Goal: Transaction & Acquisition: Purchase product/service

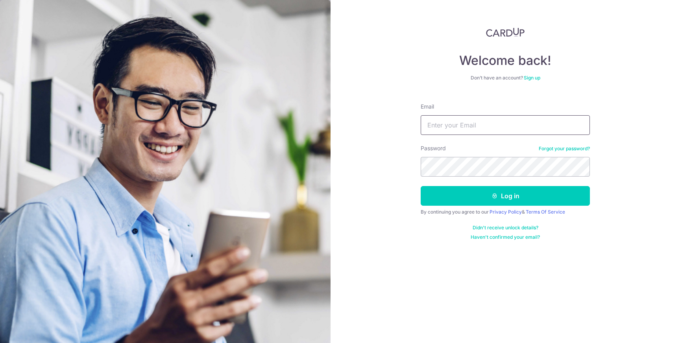
click at [438, 123] on input "Email" at bounding box center [505, 125] width 169 height 20
type input "[EMAIL_ADDRESS][DOMAIN_NAME]"
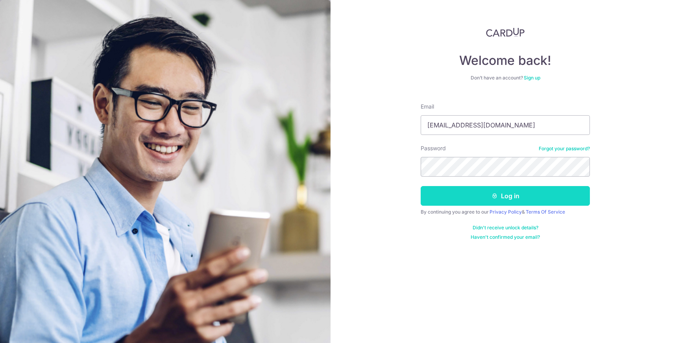
click at [497, 197] on icon "submit" at bounding box center [495, 196] width 6 height 6
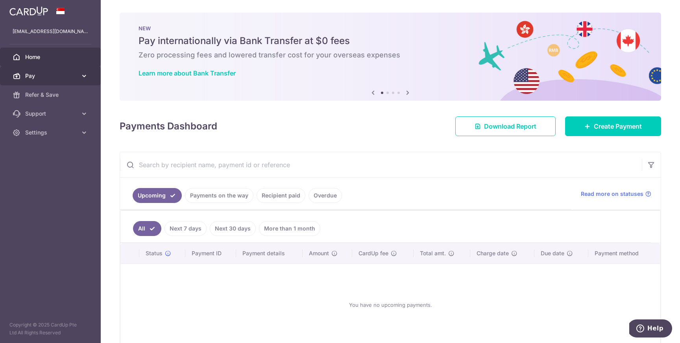
click at [55, 75] on span "Pay" at bounding box center [51, 76] width 52 height 8
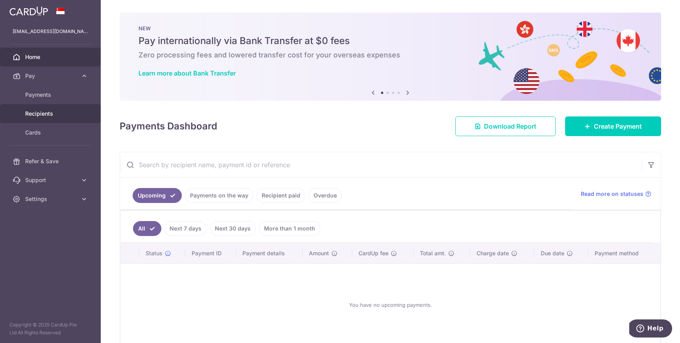
click at [48, 109] on link "Recipients" at bounding box center [50, 113] width 101 height 19
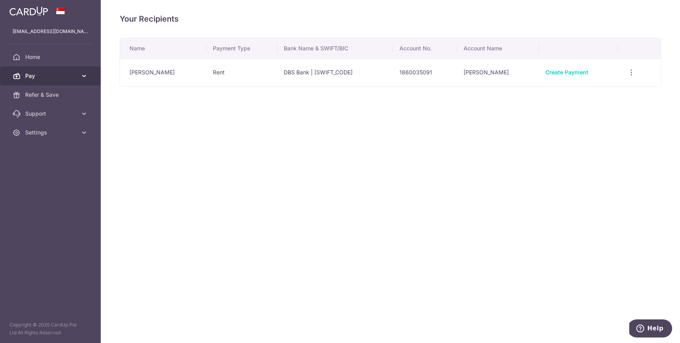
click at [76, 72] on span "Pay" at bounding box center [51, 76] width 52 height 8
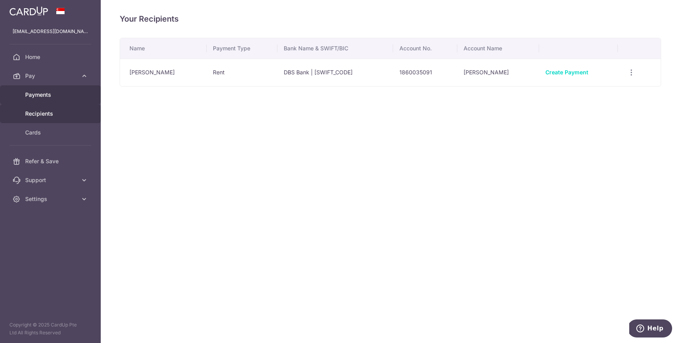
click at [52, 96] on span "Payments" at bounding box center [51, 95] width 52 height 8
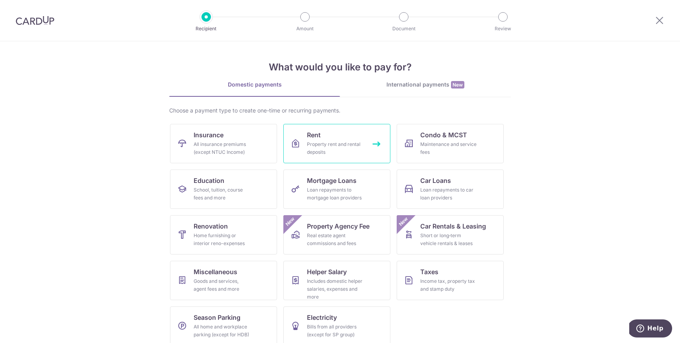
click at [330, 140] on link "Rent Property rent and rental deposits" at bounding box center [337, 143] width 107 height 39
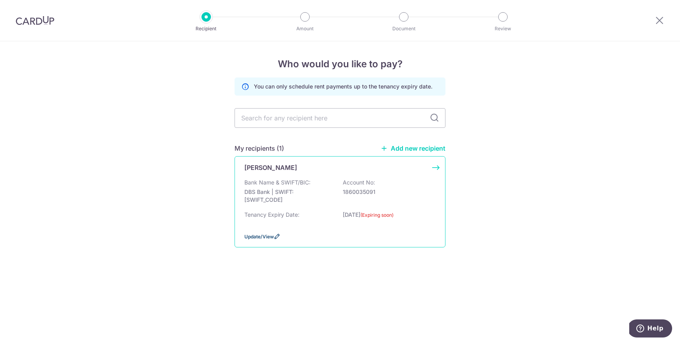
click at [279, 237] on icon at bounding box center [277, 236] width 6 height 6
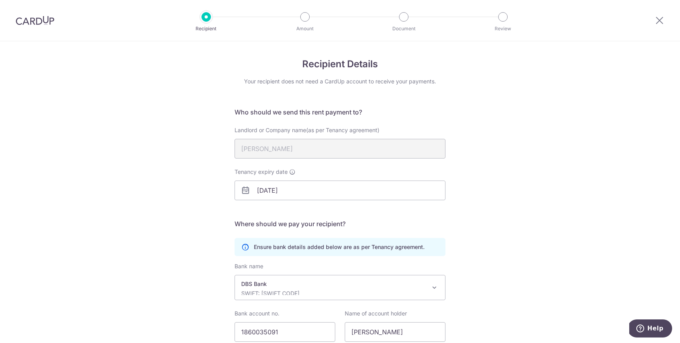
scroll to position [62, 0]
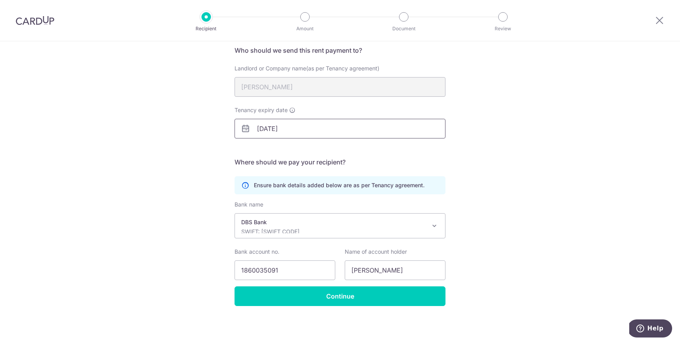
click at [302, 132] on input "31/10/2025" at bounding box center [340, 129] width 211 height 20
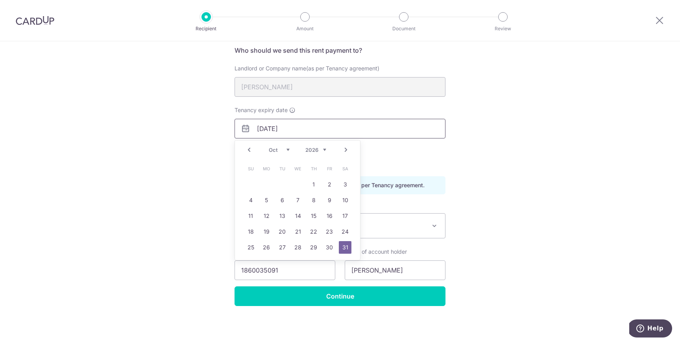
type input "[DATE]"
click at [486, 132] on div "Recipient Details Your recipient does not need a CardUp account to receive your…" at bounding box center [340, 162] width 680 height 364
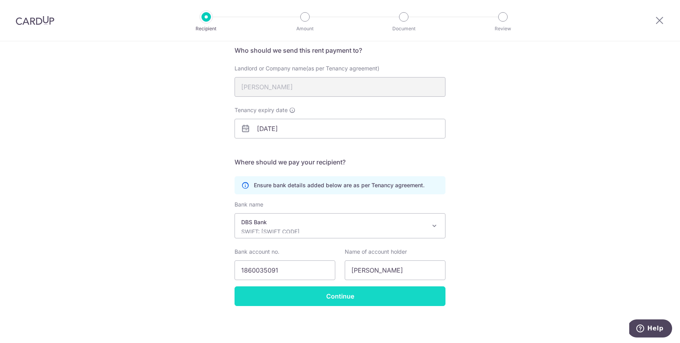
click at [328, 299] on input "Continue" at bounding box center [340, 297] width 211 height 20
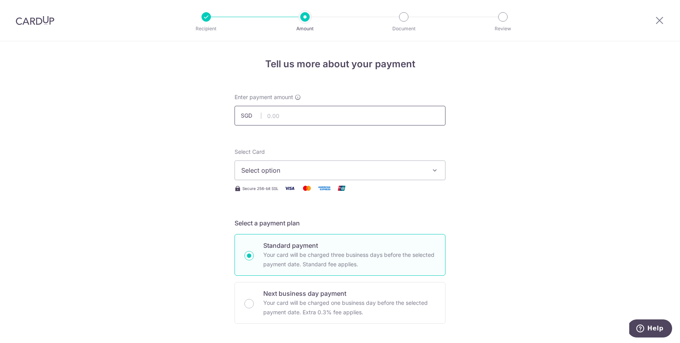
click at [301, 115] on input "text" at bounding box center [340, 116] width 211 height 20
type input "20,000.00"
click at [432, 176] on button "Select option" at bounding box center [340, 171] width 211 height 20
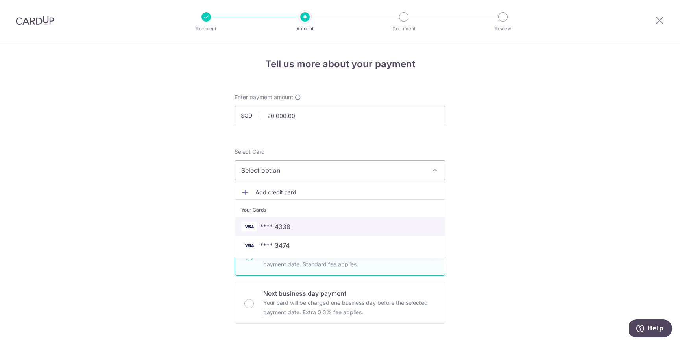
click at [354, 225] on span "**** 4338" at bounding box center [340, 226] width 198 height 9
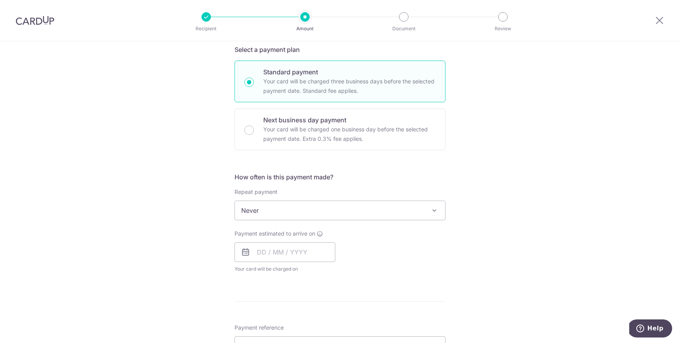
scroll to position [174, 0]
click at [412, 214] on span "Never" at bounding box center [340, 209] width 210 height 19
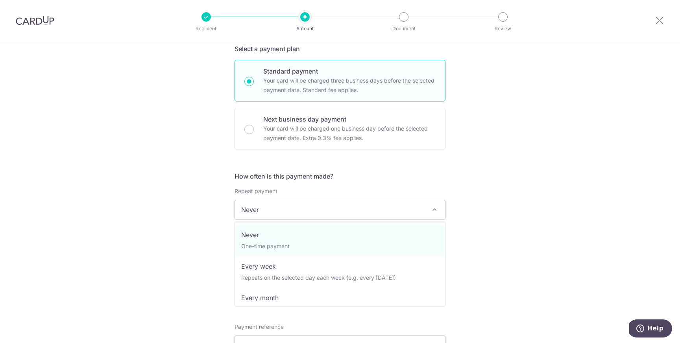
click at [506, 200] on div "Tell us more about your payment Enter payment amount SGD 20,000.00 20000.00 Sel…" at bounding box center [340, 223] width 680 height 712
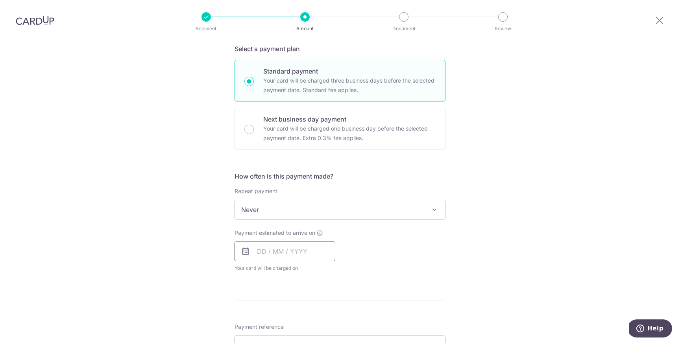
click at [273, 248] on input "text" at bounding box center [285, 252] width 101 height 20
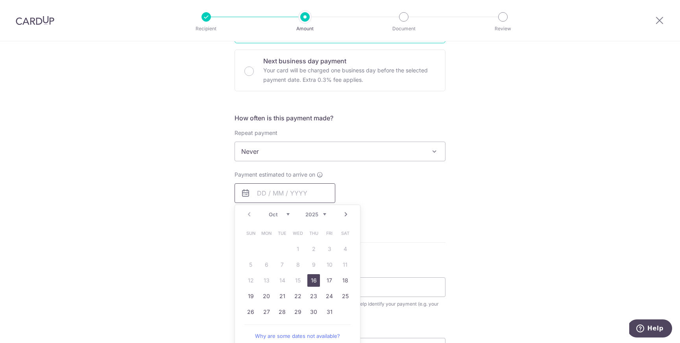
scroll to position [240, 0]
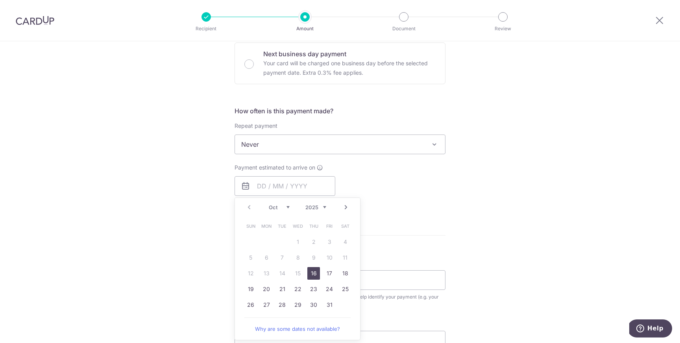
click at [314, 273] on link "16" at bounding box center [314, 273] width 13 height 13
type input "16/10/2025"
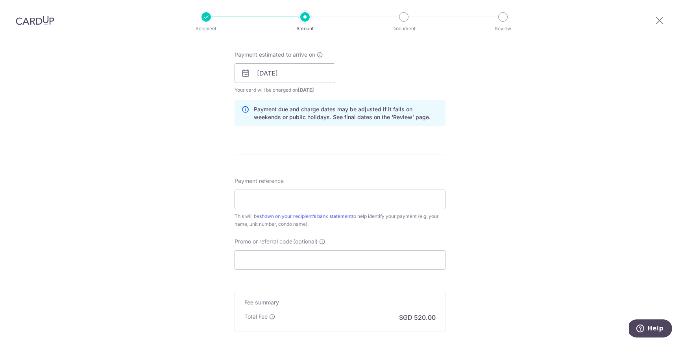
scroll to position [356, 0]
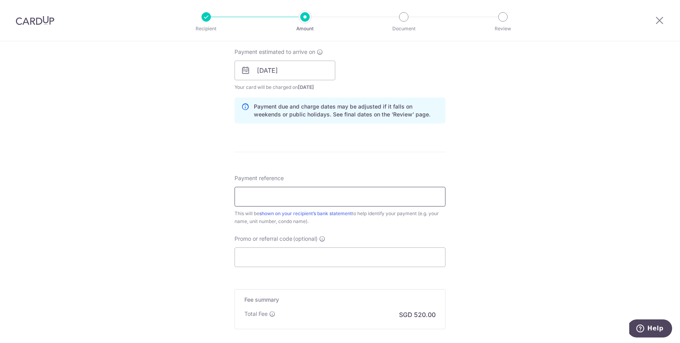
click at [358, 195] on input "Payment reference" at bounding box center [340, 197] width 211 height 20
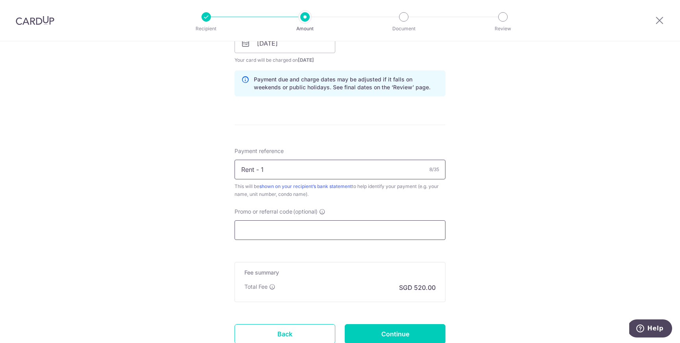
type input "Rent - 1"
click at [314, 233] on input "Promo or referral code (optional)" at bounding box center [340, 231] width 211 height 20
paste input "Name (Wife): Yeo Hui Zhong Cecilia (S9514727E) Name (Husband): Lee Wei Min (S95…"
type input "Name (Wife): Yeo Hui Zhong Cecilia (S9514727E) Name (Husband): Lee Wei Min (S95…"
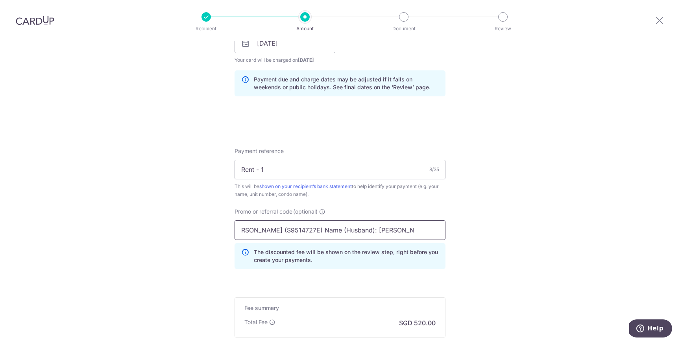
click at [420, 230] on input "Name (Wife): Yeo Hui Zhong Cecilia (S9514727E) Name (Husband): Lee Wei Min (S95…" at bounding box center [340, 231] width 211 height 20
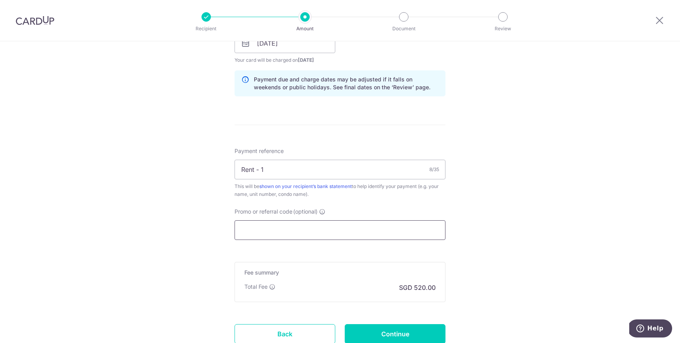
click at [280, 233] on input "Promo or referral code (optional)" at bounding box center [340, 231] width 211 height 20
paste input "SAVERENT179"
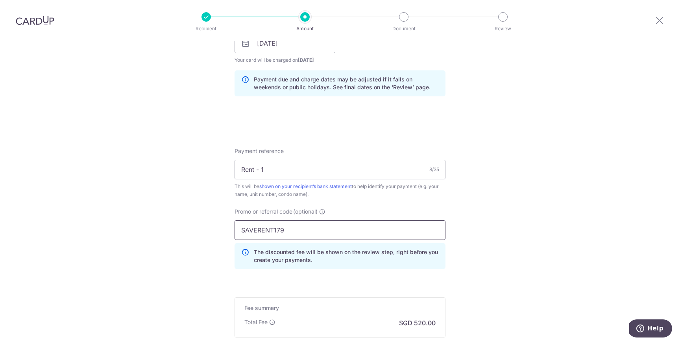
type input "SAVERENT179"
click at [493, 230] on div "Tell us more about your payment Enter payment amount SGD 20,000.00 20000.00 Sel…" at bounding box center [340, 49] width 680 height 780
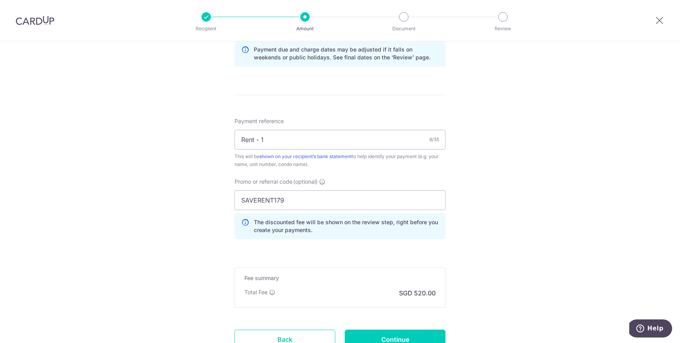
scroll to position [430, 0]
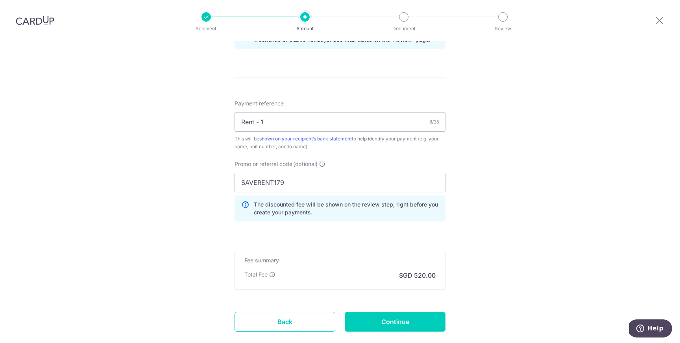
click at [486, 230] on div "Tell us more about your payment Enter payment amount SGD 20,000.00 20000.00 Sel…" at bounding box center [340, 1] width 680 height 780
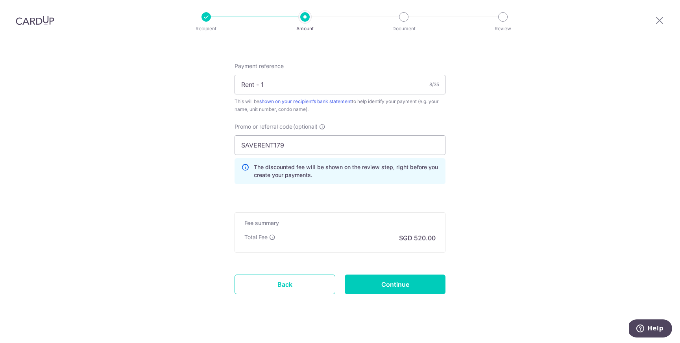
scroll to position [478, 0]
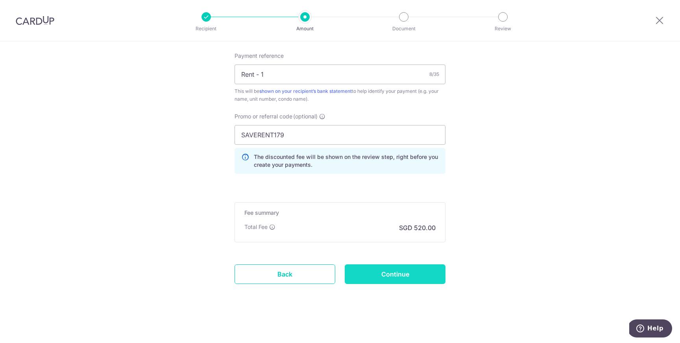
click at [395, 274] on input "Continue" at bounding box center [395, 275] width 101 height 20
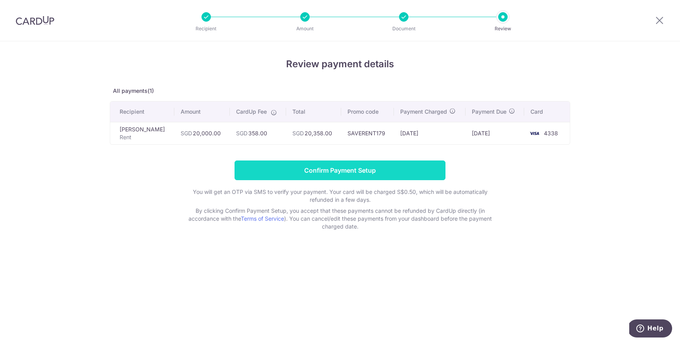
click at [336, 175] on input "Confirm Payment Setup" at bounding box center [340, 171] width 211 height 20
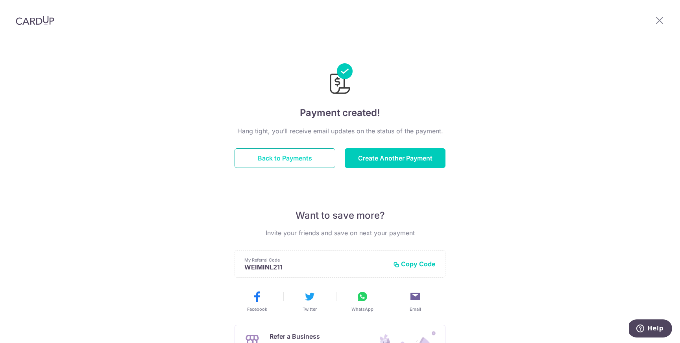
click at [299, 158] on button "Back to Payments" at bounding box center [285, 158] width 101 height 20
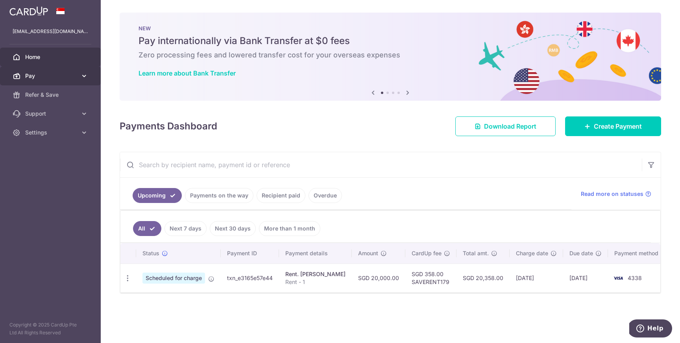
click at [67, 80] on link "Pay" at bounding box center [50, 76] width 101 height 19
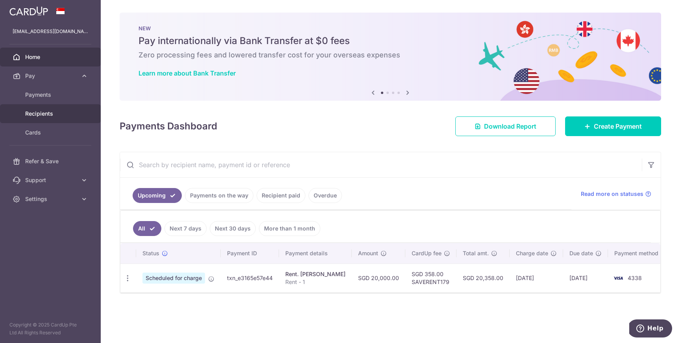
click at [46, 111] on span "Recipients" at bounding box center [51, 114] width 52 height 8
